Goal: Book appointment/travel/reservation

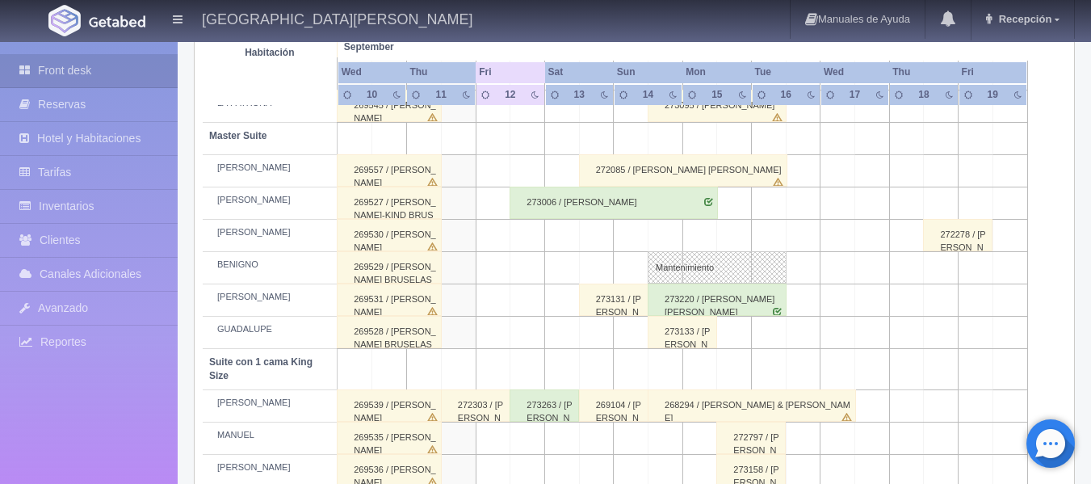
scroll to position [547, 0]
click at [711, 98] on div "15" at bounding box center [717, 94] width 20 height 14
click at [716, 94] on div "15" at bounding box center [717, 94] width 20 height 14
click at [713, 80] on th "Mon" at bounding box center [716, 72] width 69 height 22
click at [713, 75] on th "Mon" at bounding box center [716, 72] width 69 height 22
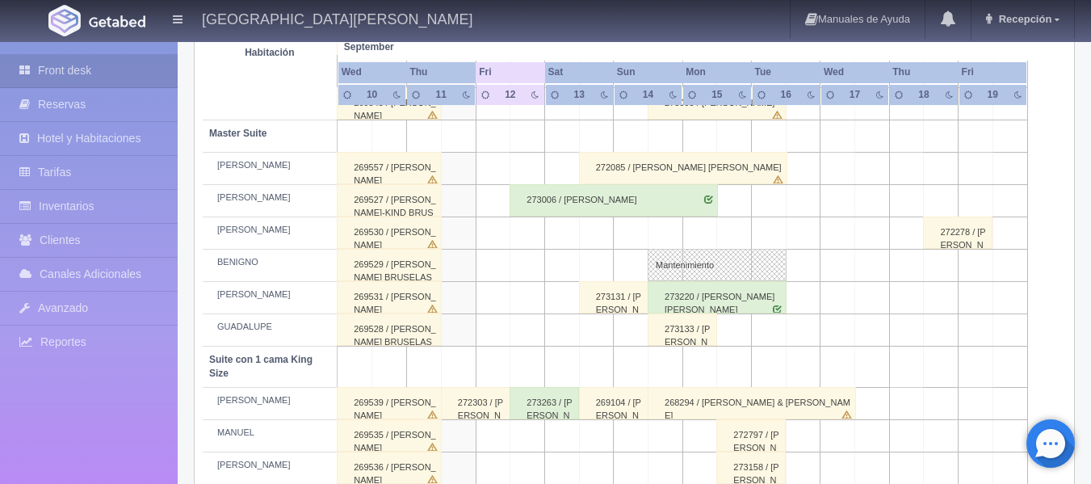
click at [714, 92] on div "15" at bounding box center [717, 94] width 20 height 14
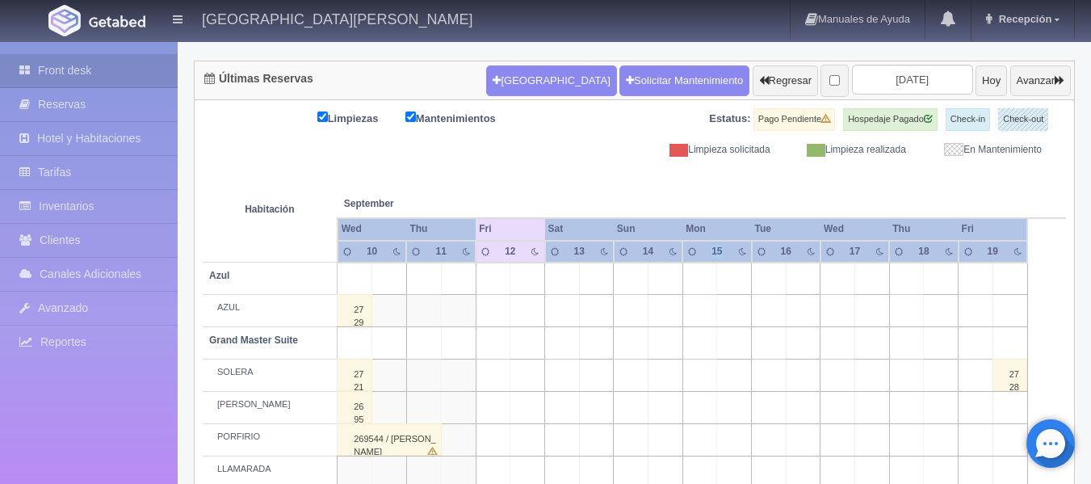
scroll to position [143, 0]
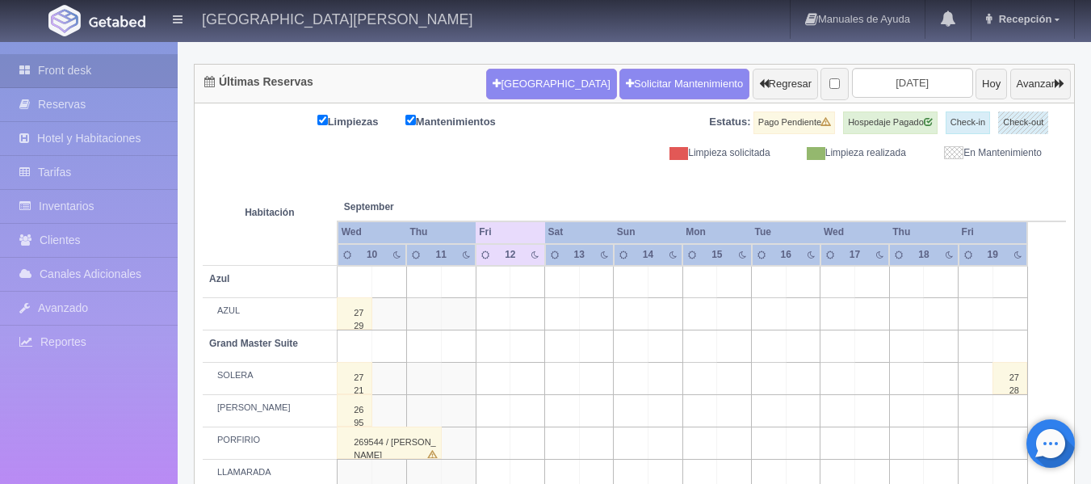
click at [737, 248] on div at bounding box center [737, 255] width 20 height 14
click at [779, 254] on div "16" at bounding box center [786, 255] width 20 height 14
click at [736, 234] on th "Mon" at bounding box center [716, 232] width 69 height 22
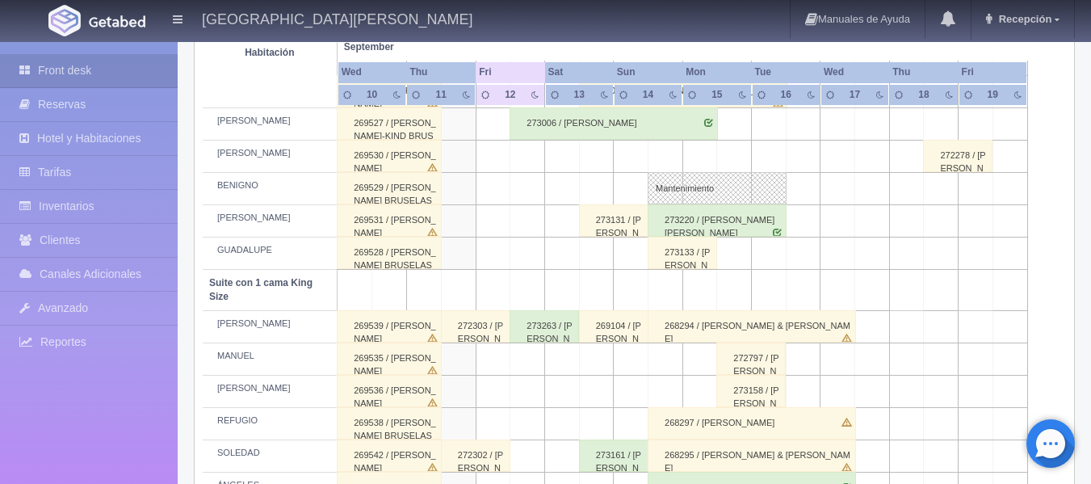
scroll to position [628, 0]
